Goal: Task Accomplishment & Management: Complete application form

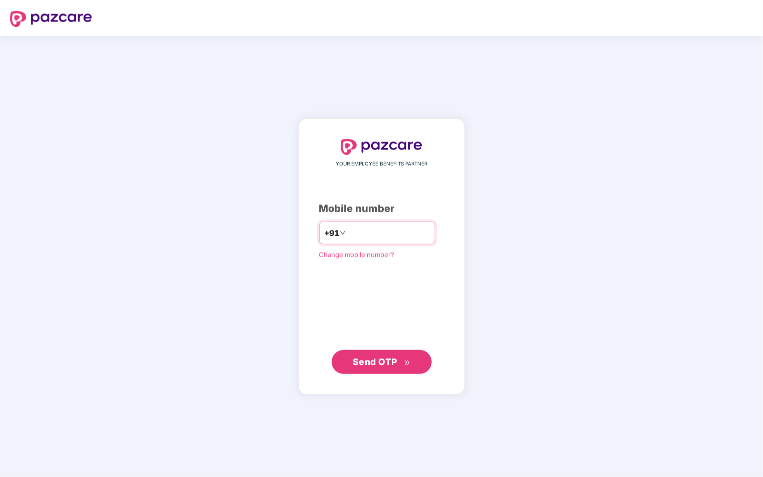
click at [398, 237] on input "number" at bounding box center [389, 233] width 82 height 16
click at [372, 229] on input "number" at bounding box center [389, 233] width 82 height 16
type input "**********"
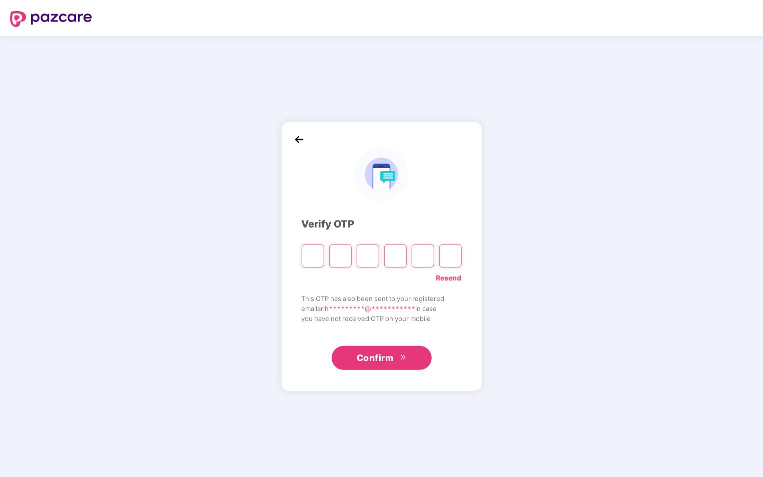
type input "*"
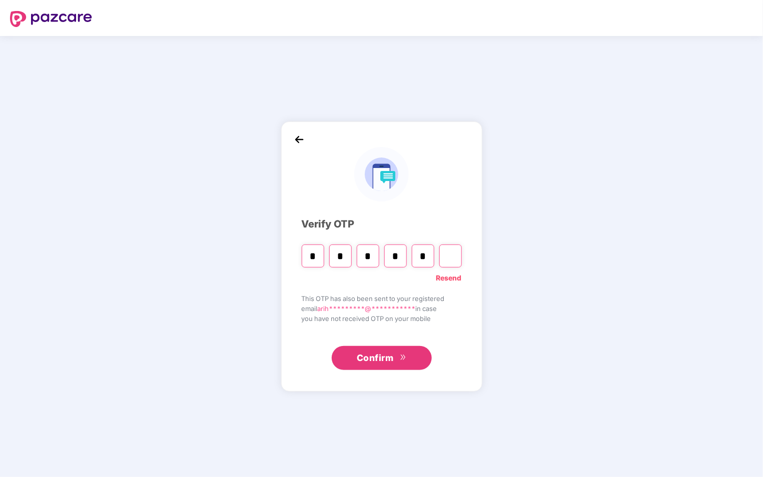
type input "*"
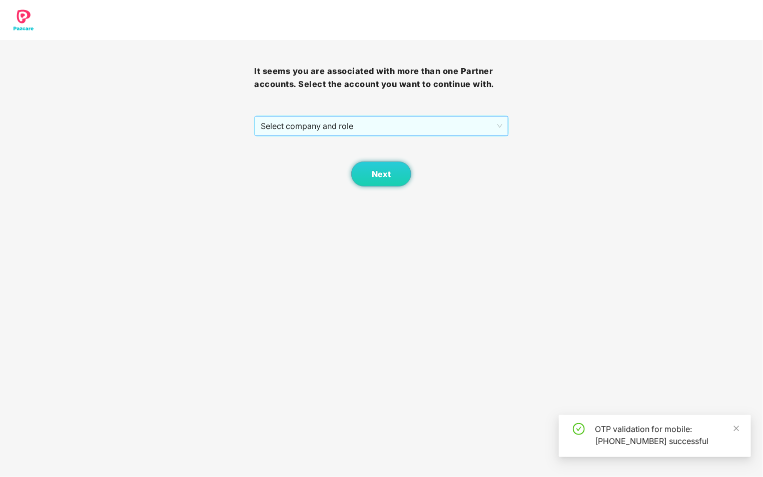
click at [486, 129] on span "Select company and role" at bounding box center [381, 126] width 241 height 19
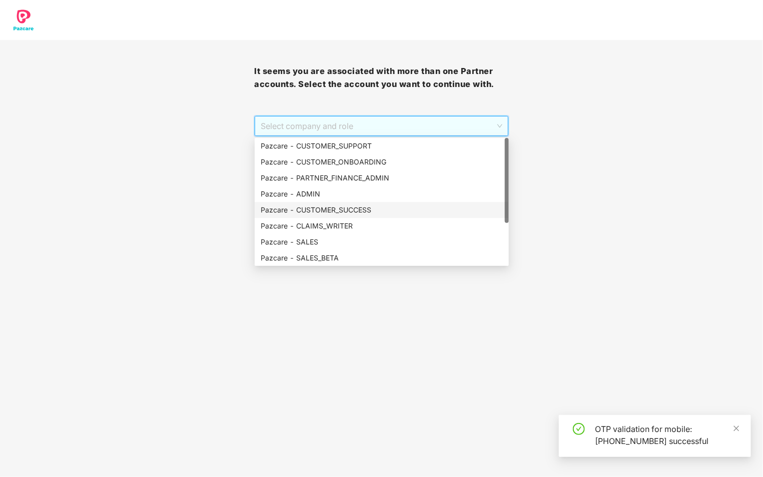
scroll to position [64, 0]
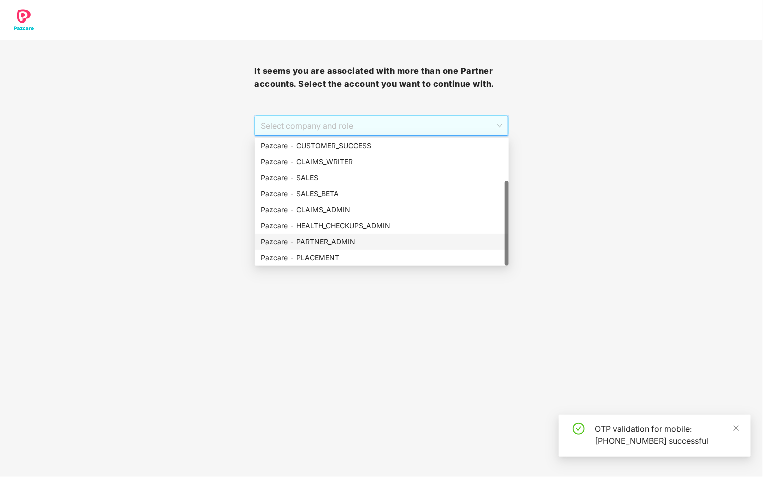
click at [350, 241] on div "Pazcare - PARTNER_ADMIN" at bounding box center [382, 242] width 242 height 11
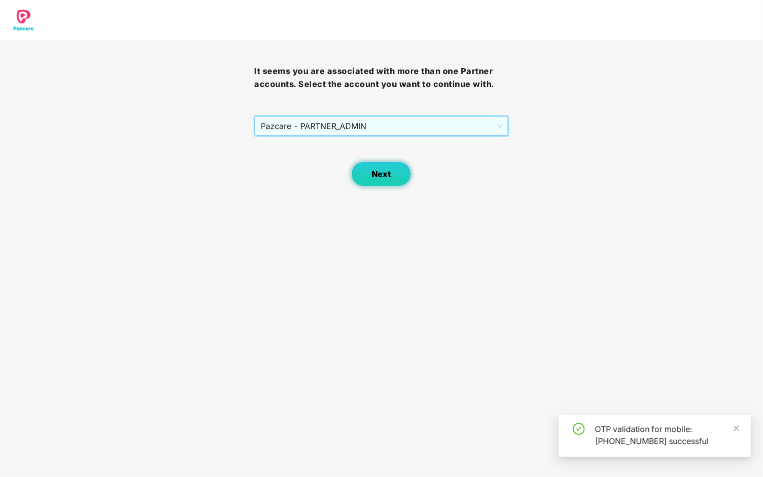
click at [379, 182] on button "Next" at bounding box center [381, 174] width 60 height 25
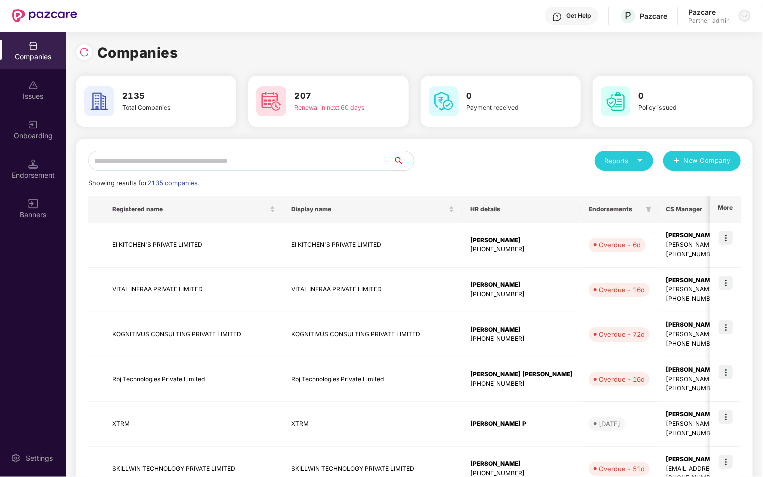
click at [746, 17] on img at bounding box center [745, 16] width 8 height 8
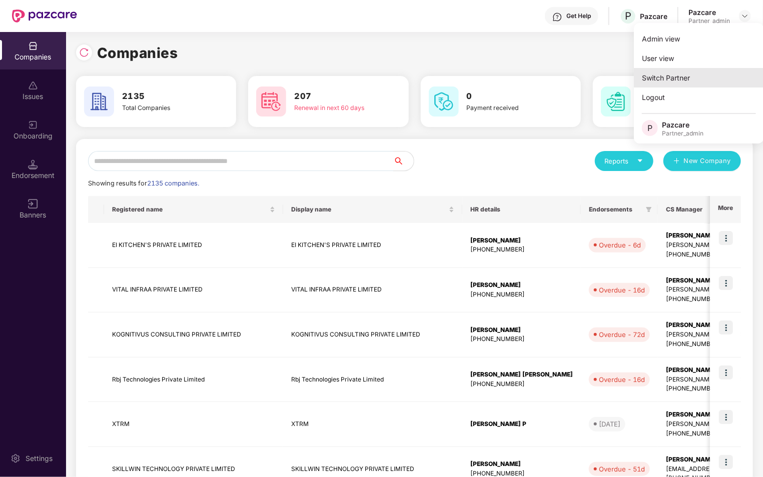
click at [697, 80] on div "Switch Partner" at bounding box center [699, 78] width 130 height 20
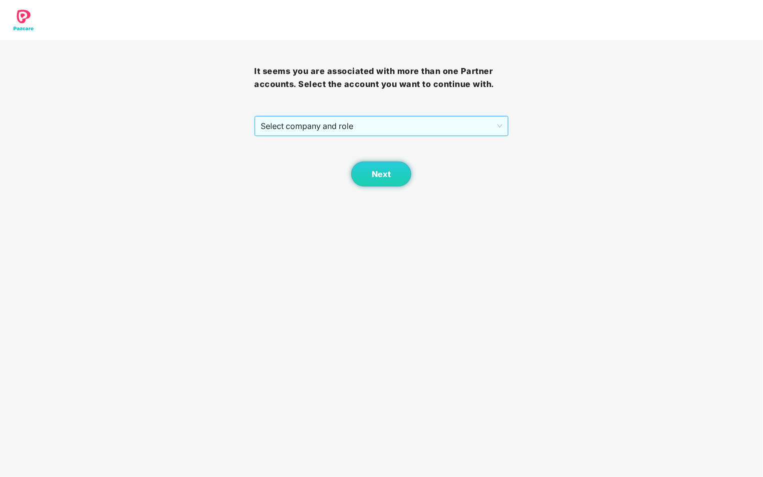
click at [464, 132] on span "Select company and role" at bounding box center [381, 126] width 241 height 19
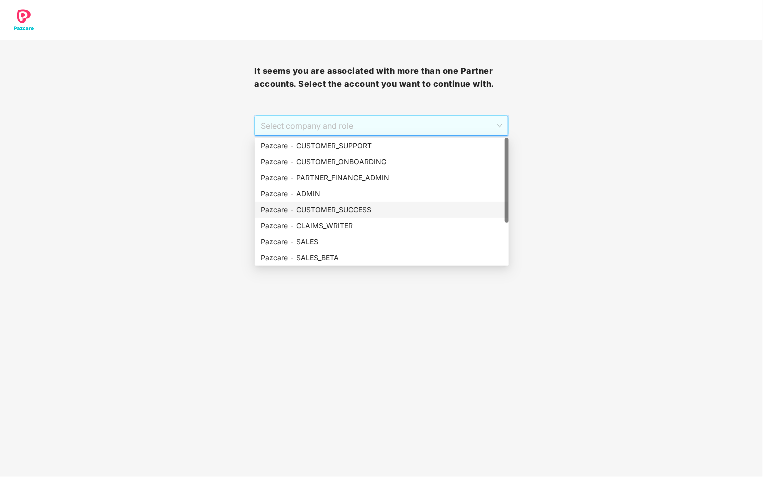
click at [368, 205] on div "Pazcare - CUSTOMER_SUCCESS" at bounding box center [382, 210] width 242 height 11
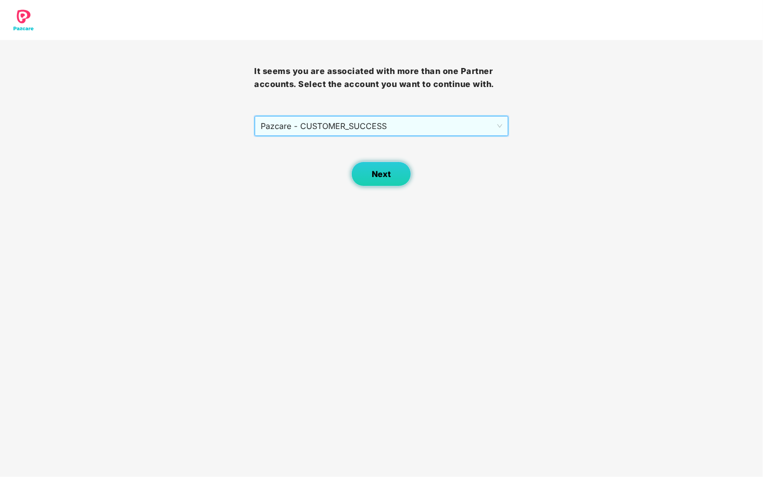
click at [383, 181] on button "Next" at bounding box center [381, 174] width 60 height 25
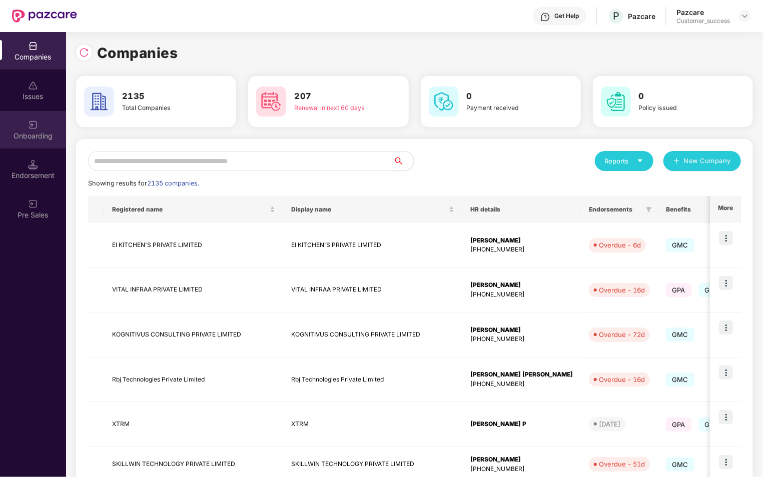
click at [22, 123] on div "Onboarding" at bounding box center [33, 130] width 66 height 38
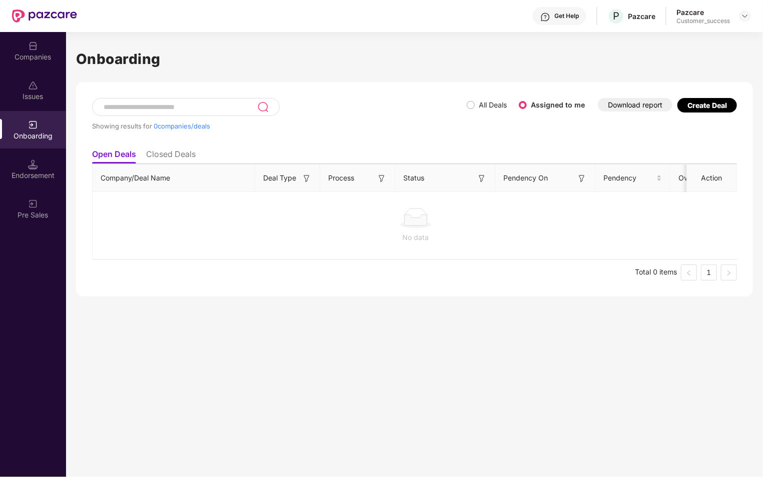
click at [696, 109] on div "Create Deal" at bounding box center [707, 105] width 60 height 15
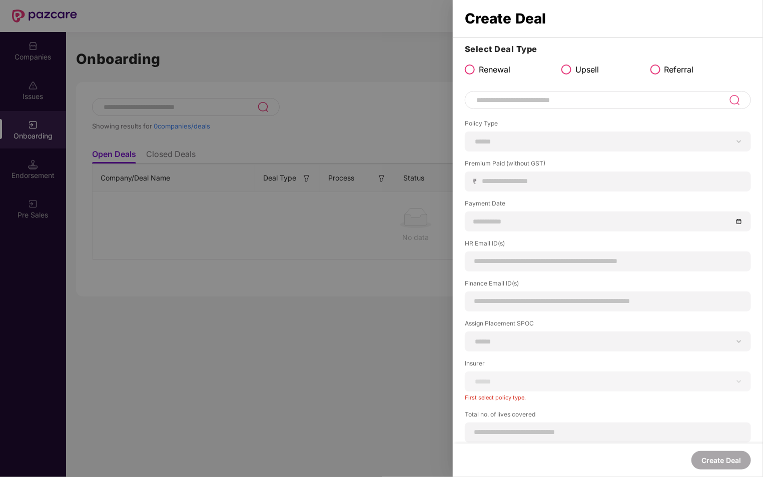
click at [490, 160] on label "Premium Paid (without GST)" at bounding box center [608, 165] width 286 height 13
copy label "Premium Paid (without GST)"
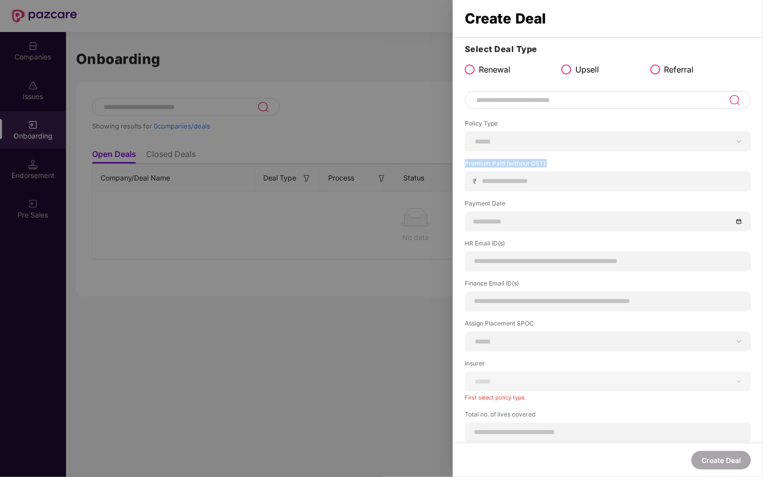
click at [490, 202] on label "Payment Date" at bounding box center [608, 205] width 286 height 13
copy label "Payment Date"
click at [488, 242] on label "HR Email ID(s)" at bounding box center [608, 245] width 286 height 13
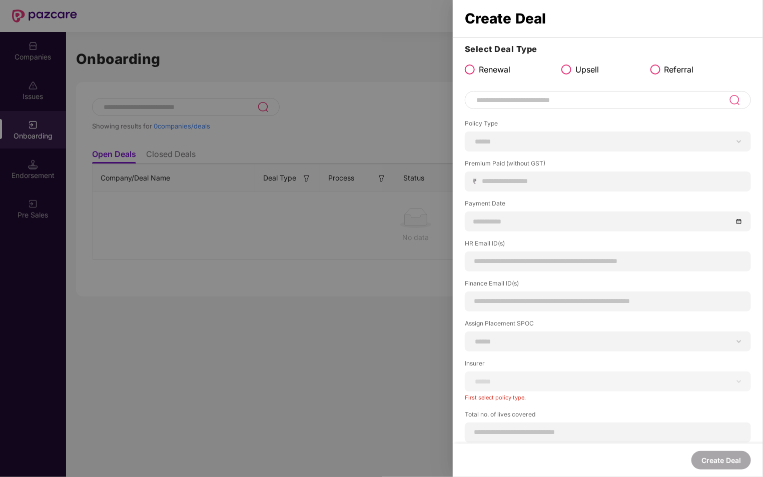
click at [488, 242] on label "HR Email ID(s)" at bounding box center [608, 245] width 286 height 13
copy label "HR Email ID(s)"
click at [485, 284] on label "Finance Email ID(s)" at bounding box center [608, 285] width 286 height 13
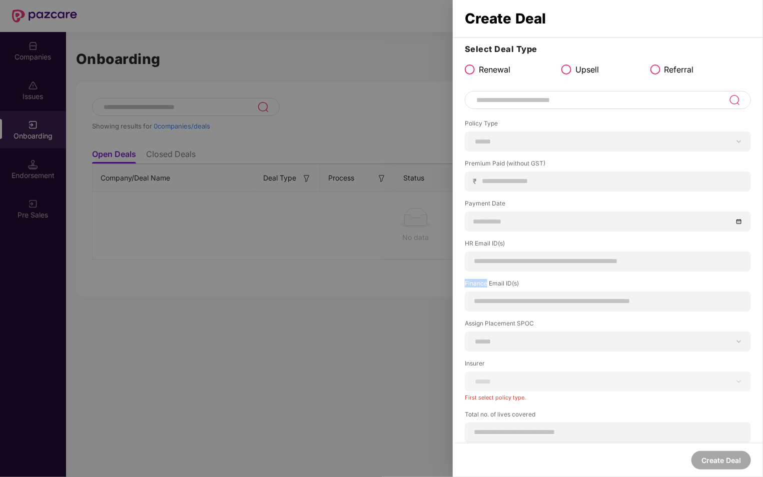
click at [485, 284] on label "Finance Email ID(s)" at bounding box center [608, 285] width 286 height 13
copy label "Finance Email ID(s)"
click at [496, 321] on label "Assign Placement SPOC" at bounding box center [608, 325] width 286 height 13
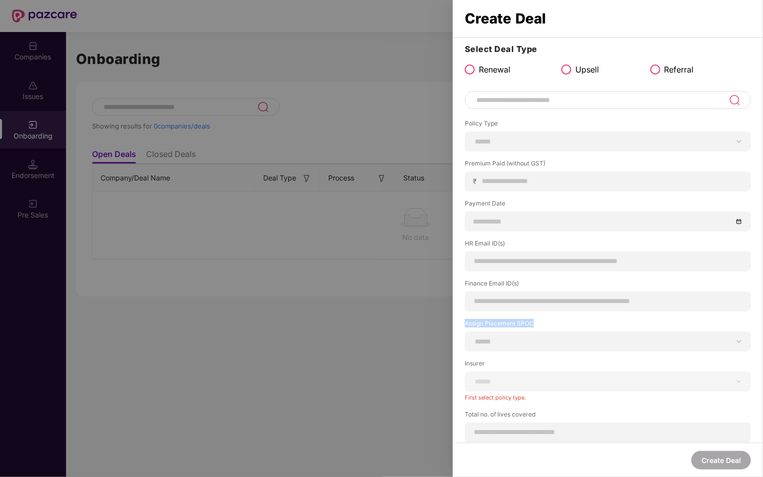
copy label "Assign Placement SPOC"
click at [473, 363] on label "Insurer" at bounding box center [608, 365] width 286 height 13
copy label "Insurer"
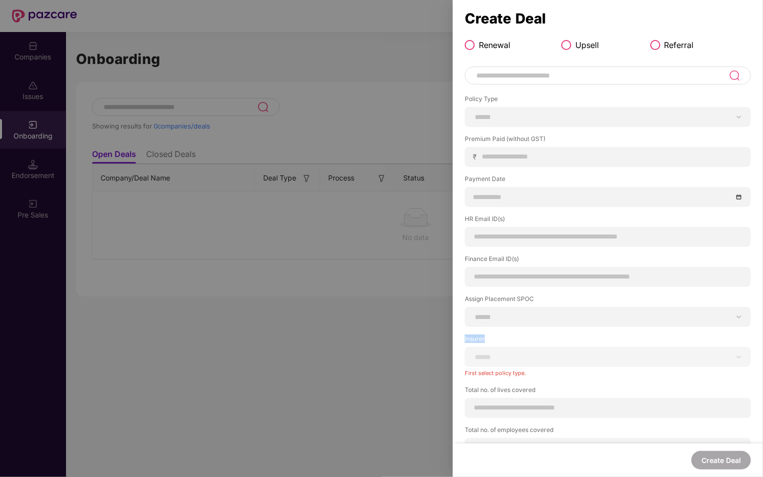
scroll to position [45, 0]
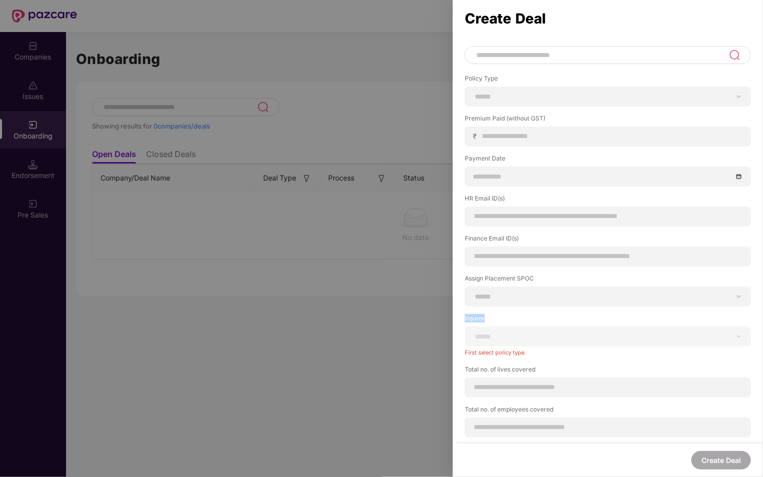
click at [497, 368] on label "Total no. of lives covered" at bounding box center [608, 371] width 286 height 13
copy label "Total no. of lives covered"
click at [480, 406] on label "Total no. of employees covered" at bounding box center [608, 411] width 286 height 13
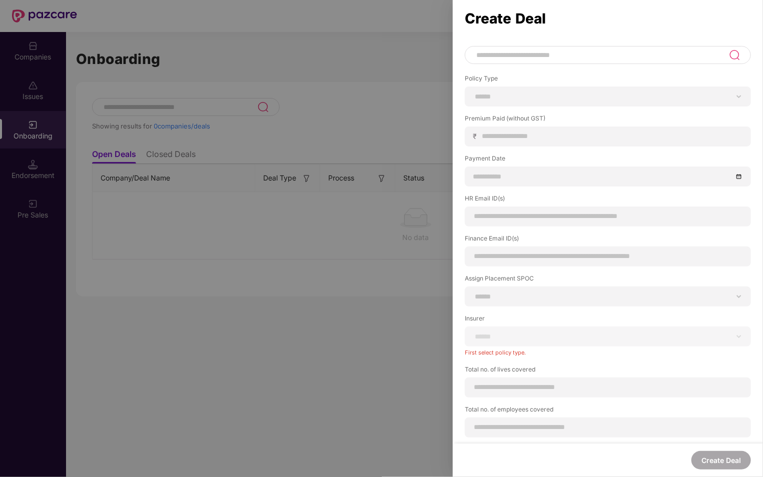
click at [480, 406] on label "Total no. of employees covered" at bounding box center [608, 411] width 286 height 13
copy label "Total no. of employees covered"
click at [390, 133] on div at bounding box center [381, 238] width 763 height 477
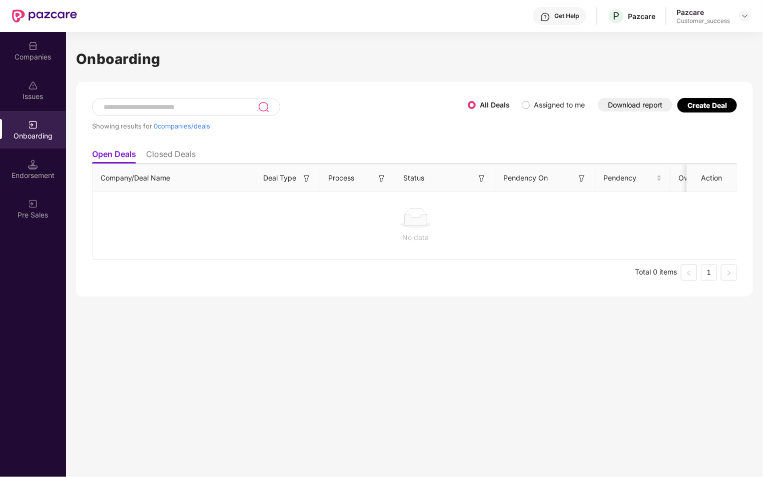
click at [701, 104] on div "Create Deal" at bounding box center [707, 105] width 40 height 9
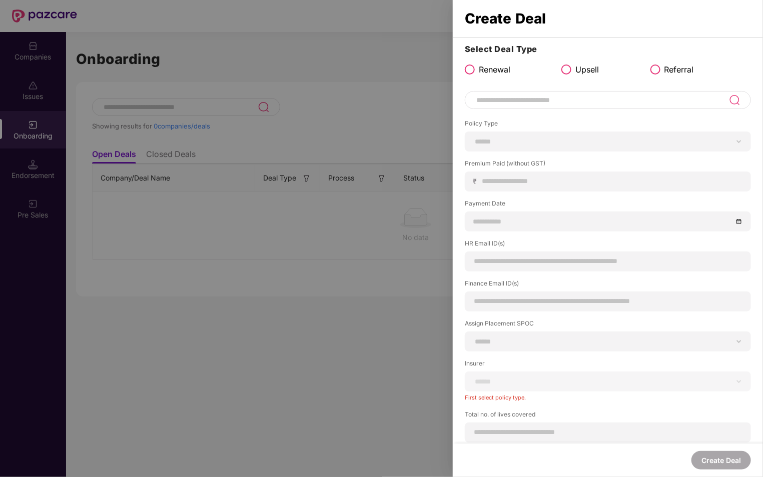
click at [403, 94] on div at bounding box center [381, 238] width 763 height 477
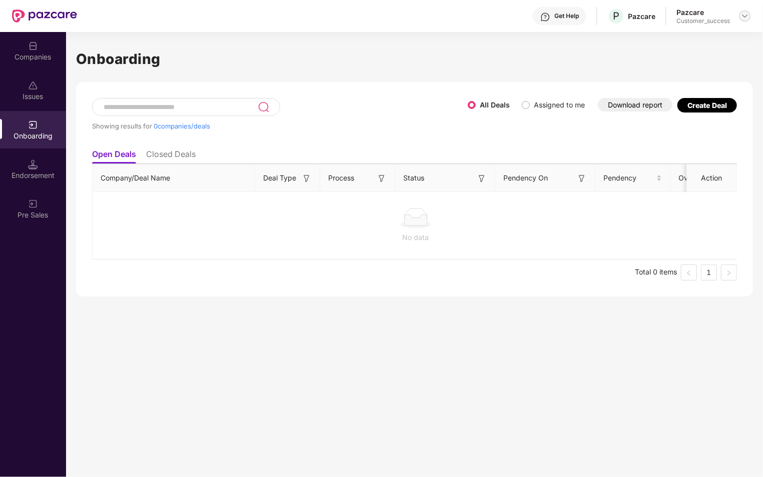
click at [744, 17] on img at bounding box center [745, 16] width 8 height 8
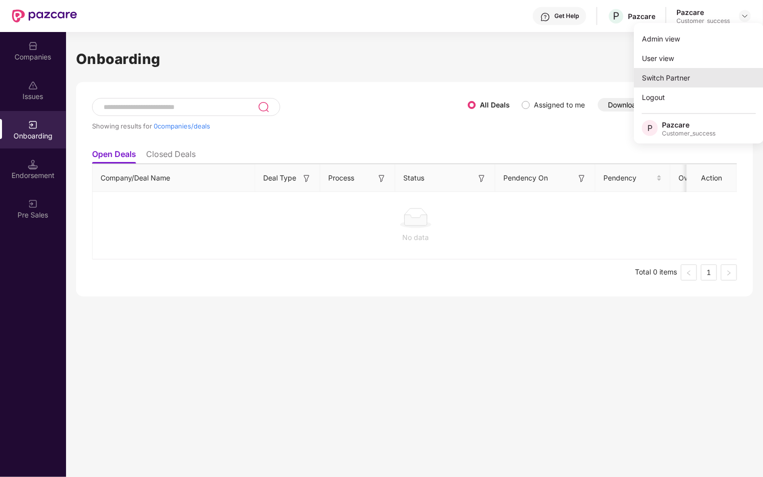
click at [700, 76] on div "Switch Partner" at bounding box center [699, 78] width 130 height 20
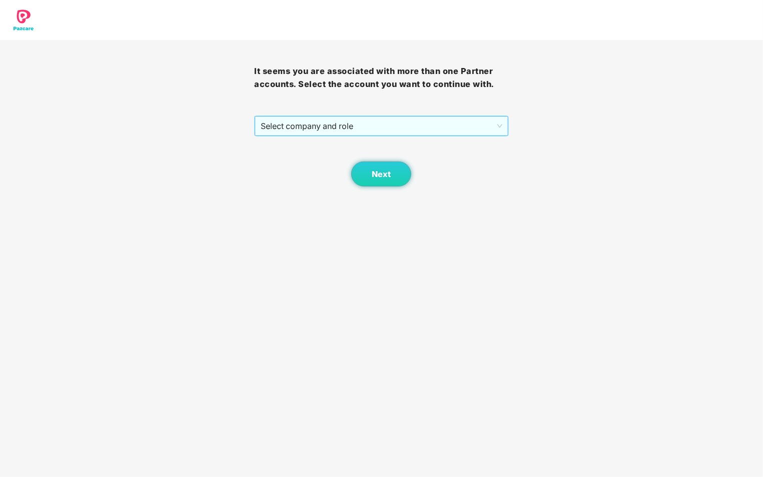
click at [419, 133] on span "Select company and role" at bounding box center [381, 126] width 241 height 19
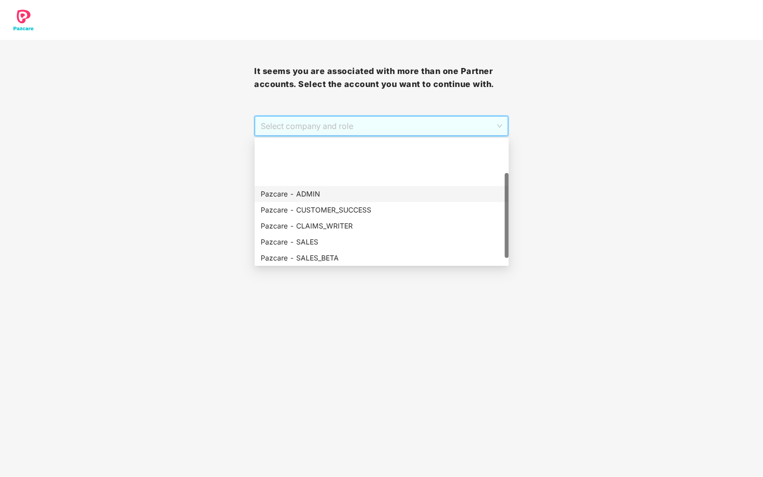
scroll to position [64, 0]
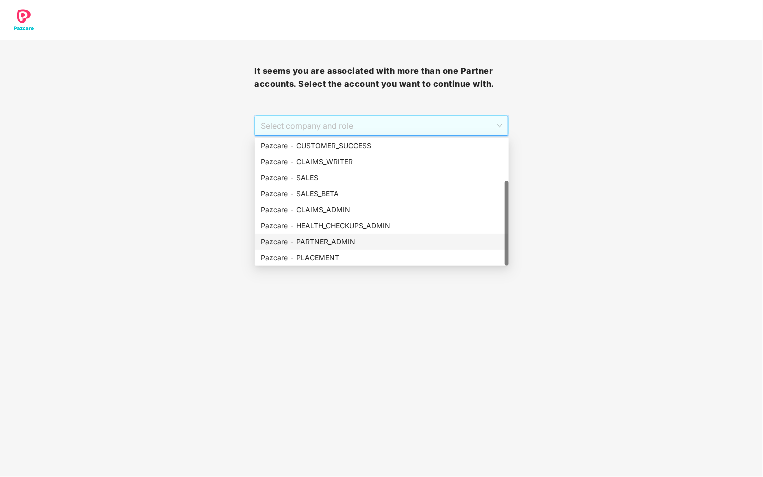
click at [353, 246] on div "Pazcare - PARTNER_ADMIN" at bounding box center [382, 242] width 242 height 11
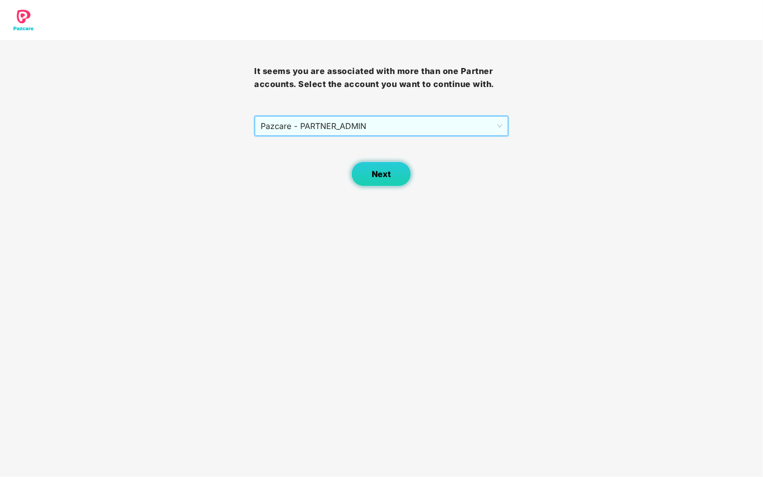
click at [370, 175] on button "Next" at bounding box center [381, 174] width 60 height 25
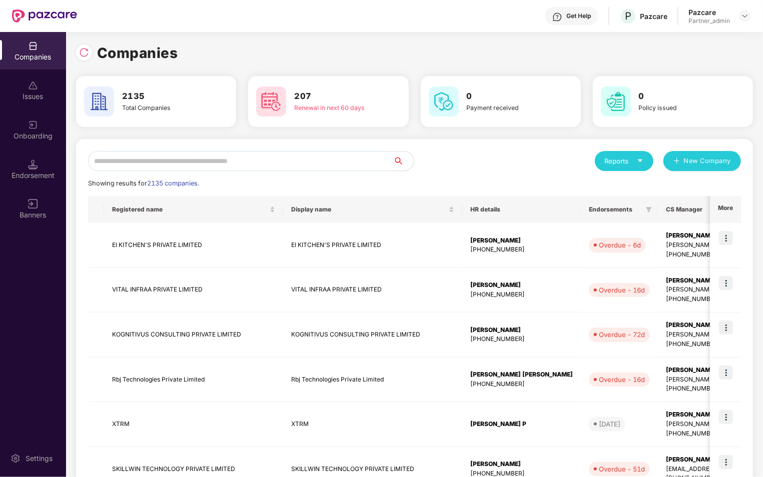
click at [29, 138] on div "Onboarding" at bounding box center [33, 136] width 66 height 10
